Goal: Find specific page/section: Find specific page/section

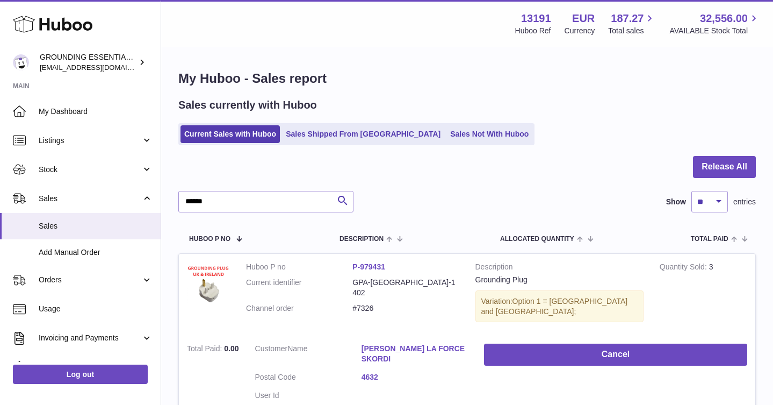
click at [446, 132] on link "Sales Not With Huboo" at bounding box center [489, 134] width 86 height 18
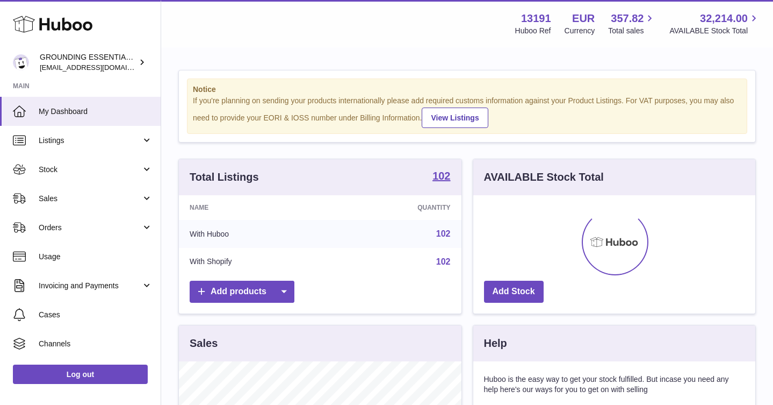
scroll to position [168, 282]
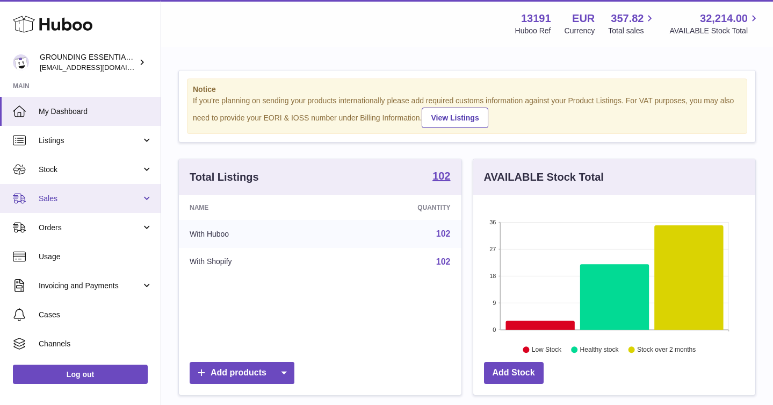
click at [89, 200] on span "Sales" at bounding box center [90, 198] width 103 height 10
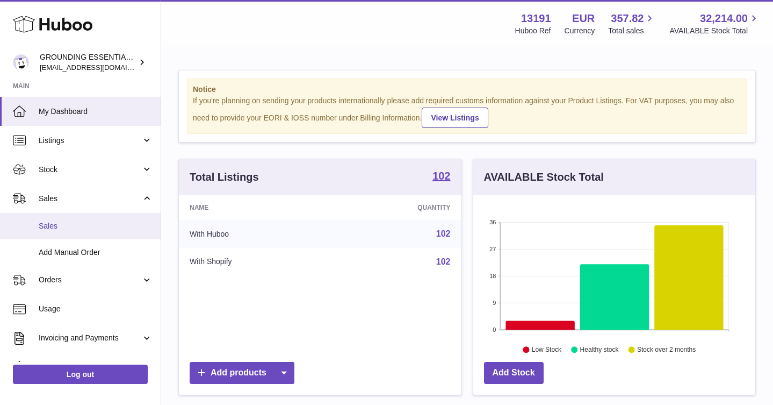
click at [86, 226] on span "Sales" at bounding box center [96, 226] width 114 height 10
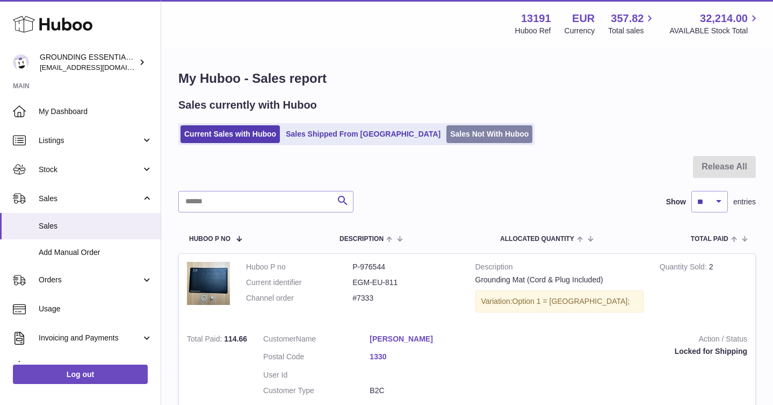
click at [451, 133] on link "Sales Not With Huboo" at bounding box center [489, 134] width 86 height 18
